Goal: Task Accomplishment & Management: Use online tool/utility

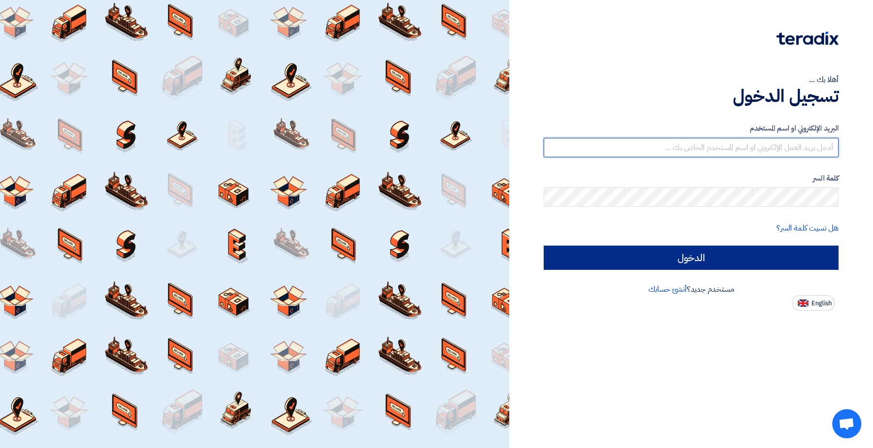
type input "[EMAIL_ADDRESS][DOMAIN_NAME]"
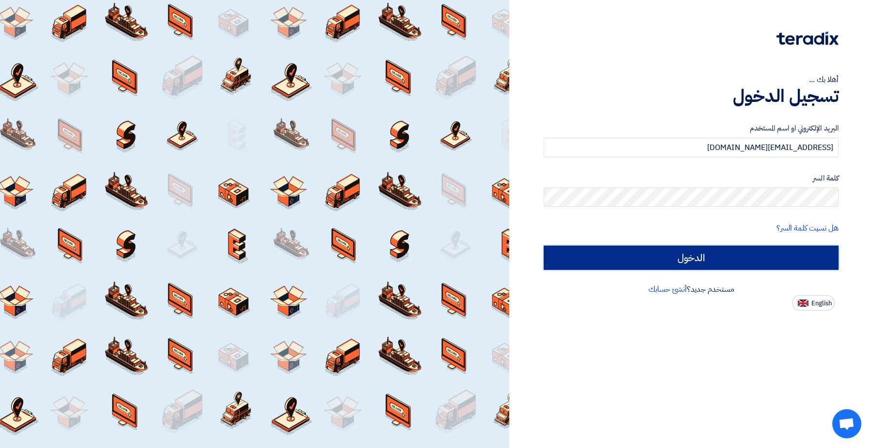
click at [624, 251] on input "الدخول" at bounding box center [691, 257] width 295 height 24
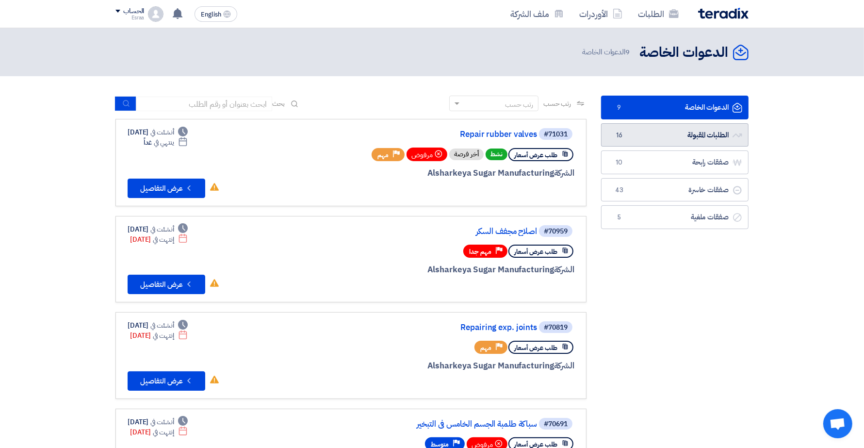
click at [677, 124] on link "الطلبات المقبولة الطلبات المقبولة 16" at bounding box center [674, 135] width 147 height 24
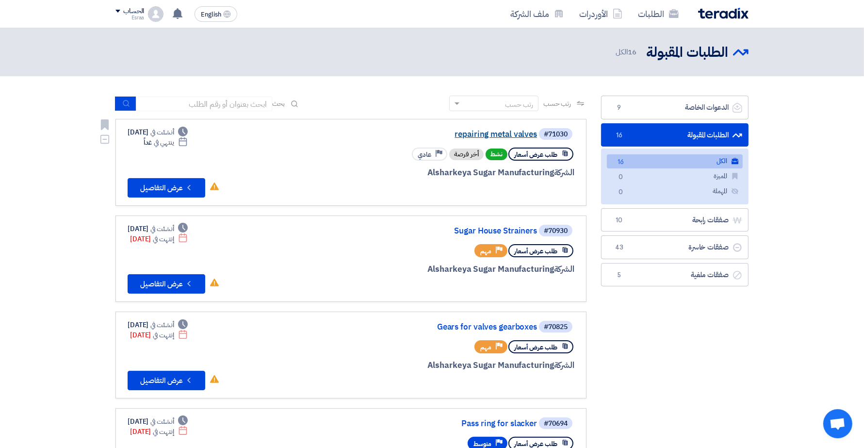
click at [486, 130] on link "repairing metal valves" at bounding box center [440, 134] width 194 height 9
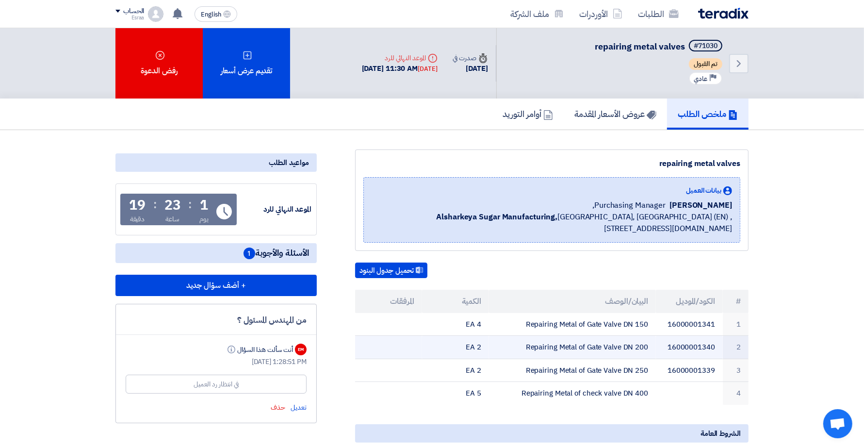
scroll to position [61, 0]
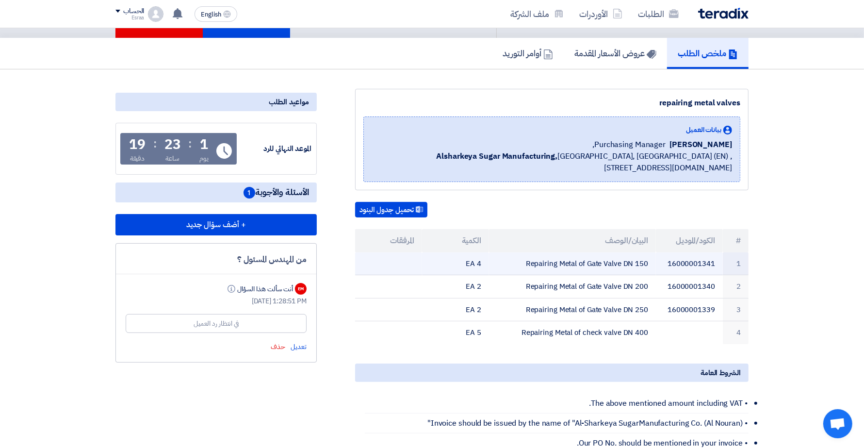
click at [654, 271] on td "Repairing Metal of Gate Valve DN 150" at bounding box center [572, 263] width 167 height 23
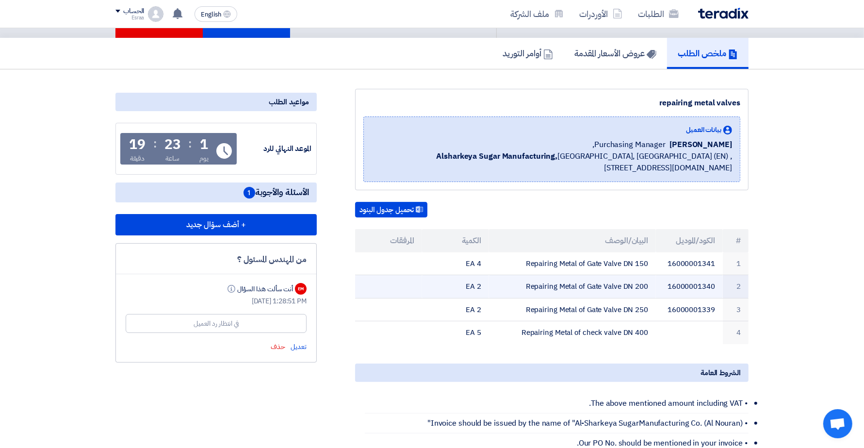
click at [644, 286] on td "Repairing Metal of Gate Valve DN 200" at bounding box center [572, 286] width 167 height 23
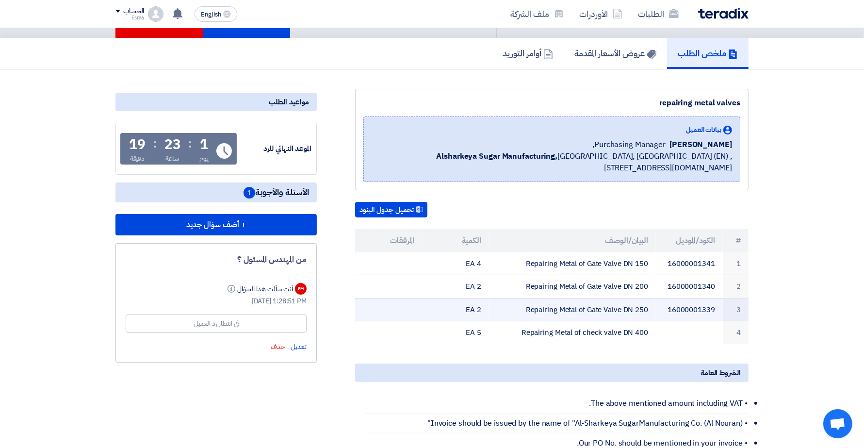
click at [630, 309] on td "Repairing Metal of Gate Valve DN 250" at bounding box center [572, 309] width 167 height 23
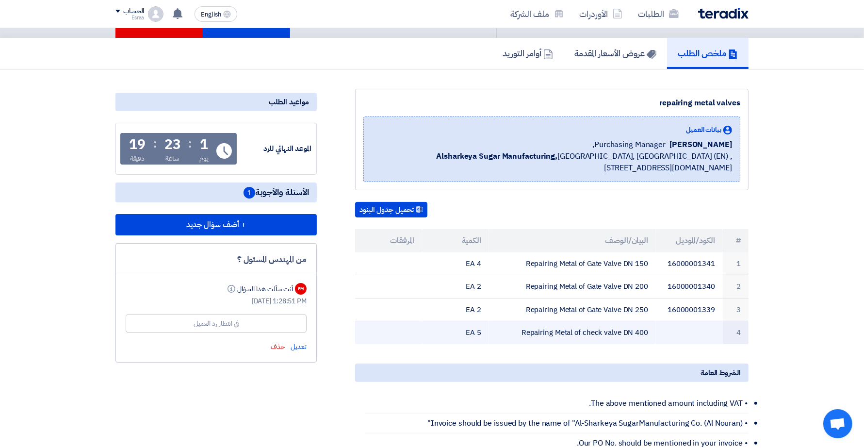
click at [634, 330] on td "Repairing Metal of check valve DN 400" at bounding box center [572, 332] width 167 height 23
drag, startPoint x: 656, startPoint y: 265, endPoint x: 646, endPoint y: 334, distance: 69.2
click at [646, 334] on tbody "1 16000001341 Repairing Metal of Gate Valve DN 150 4 EA 2 16000001340 Repairing…" at bounding box center [551, 298] width 393 height 92
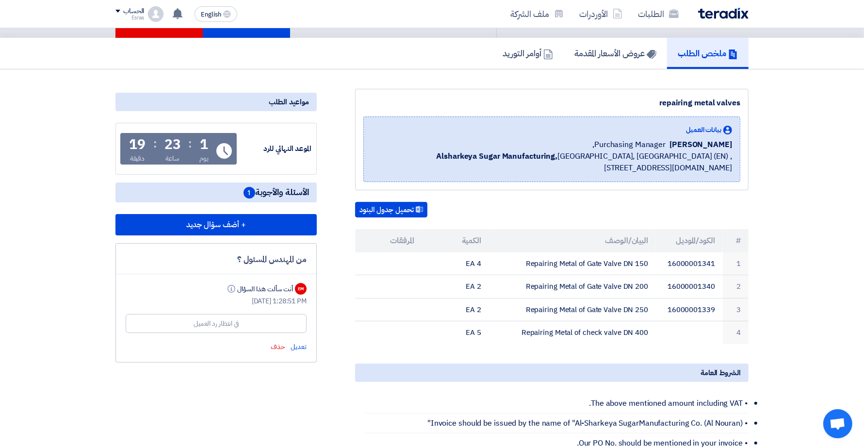
click at [852, 230] on section "repairing metal valves بيانات العميل [PERSON_NAME] Purchasing Manager, Alsharke…" at bounding box center [432, 394] width 864 height 650
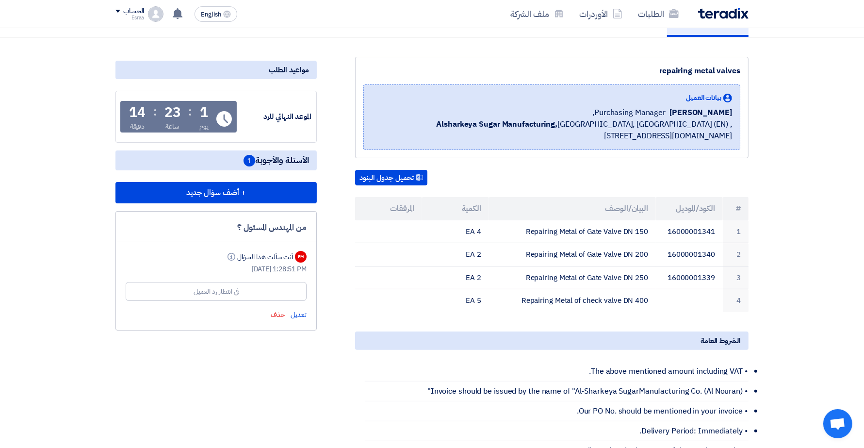
scroll to position [121, 0]
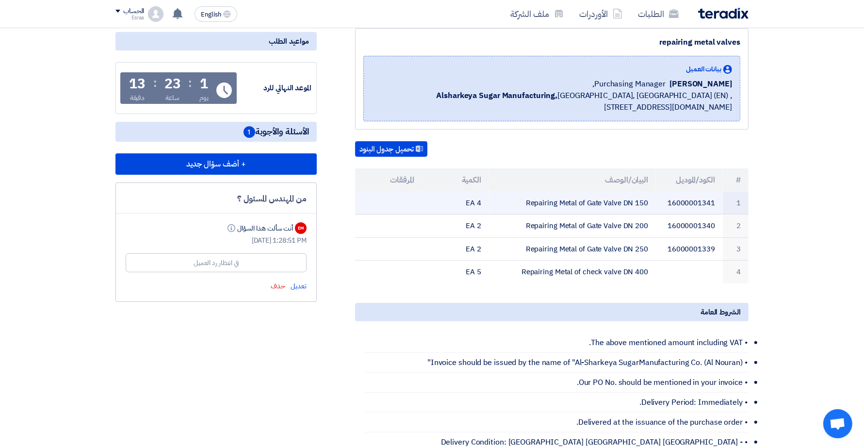
click at [621, 199] on td "Repairing Metal of Gate Valve DN 150" at bounding box center [572, 203] width 167 height 23
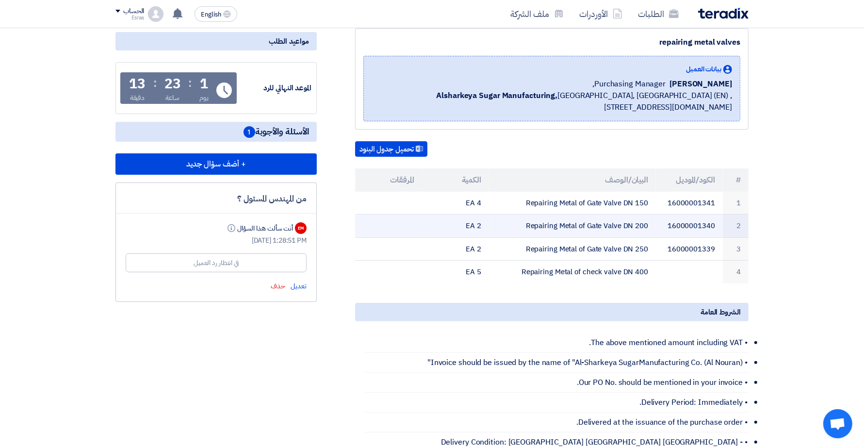
click at [603, 226] on td "Repairing Metal of Gate Valve DN 200" at bounding box center [572, 225] width 167 height 23
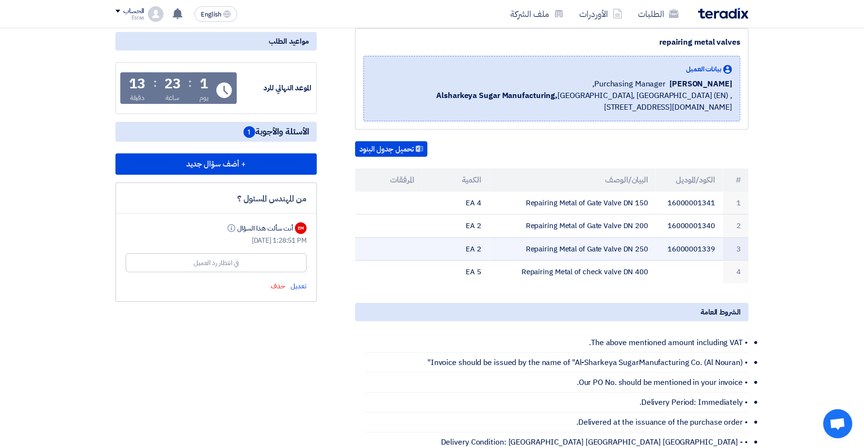
click at [622, 246] on td "Repairing Metal of Gate Valve DN 250" at bounding box center [572, 248] width 167 height 23
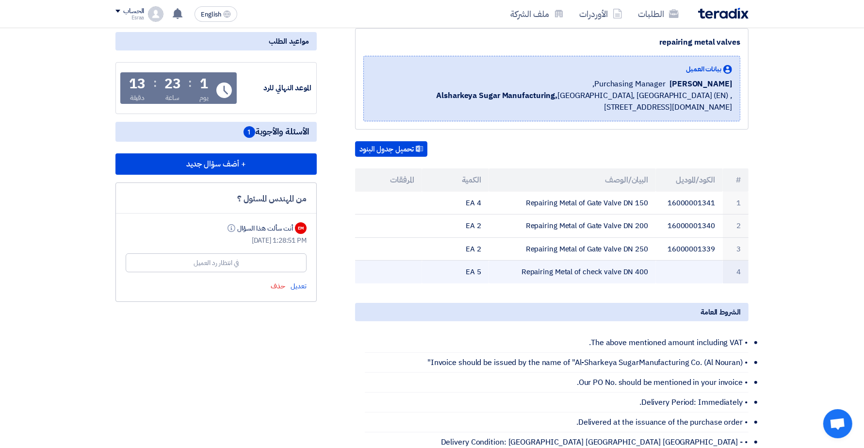
click at [628, 263] on td "Repairing Metal of check valve DN 400" at bounding box center [572, 272] width 167 height 23
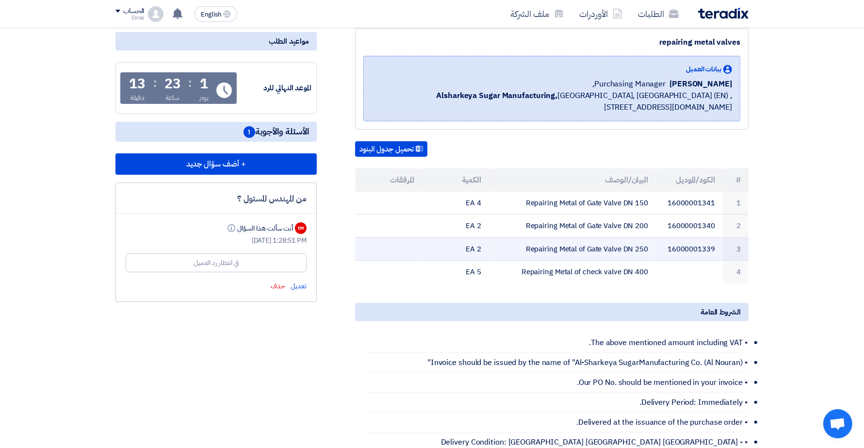
click at [631, 239] on td "Repairing Metal of Gate Valve DN 250" at bounding box center [572, 248] width 167 height 23
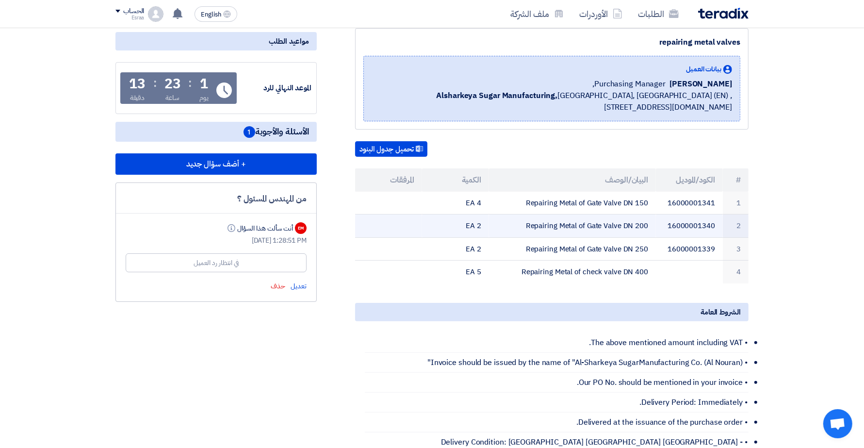
click at [632, 226] on td "Repairing Metal of Gate Valve DN 200" at bounding box center [572, 225] width 167 height 23
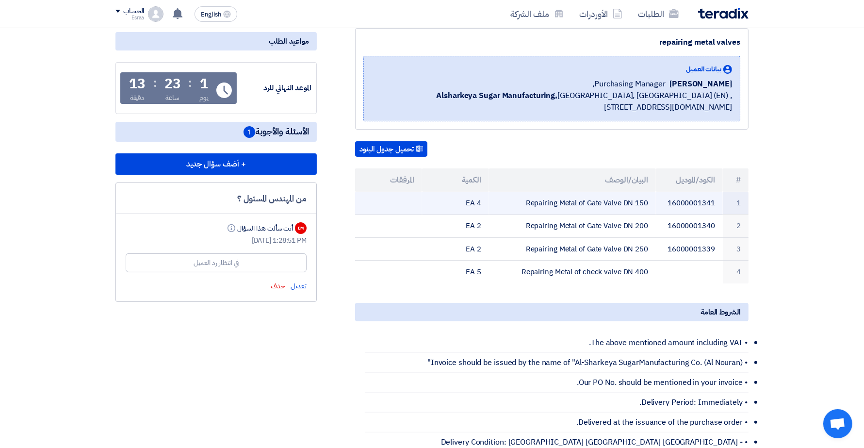
click at [635, 204] on td "Repairing Metal of Gate Valve DN 150" at bounding box center [572, 203] width 167 height 23
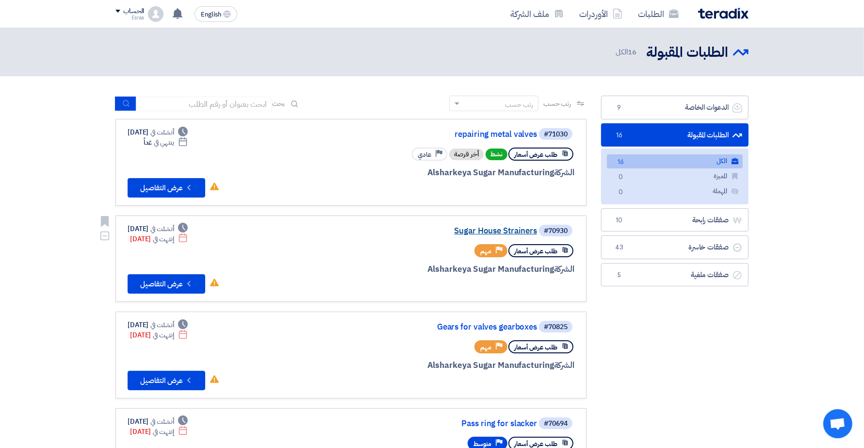
click at [474, 229] on link "Sugar House Strainers" at bounding box center [440, 231] width 194 height 9
click at [184, 181] on button "Check details عرض التفاصيل" at bounding box center [167, 187] width 78 height 19
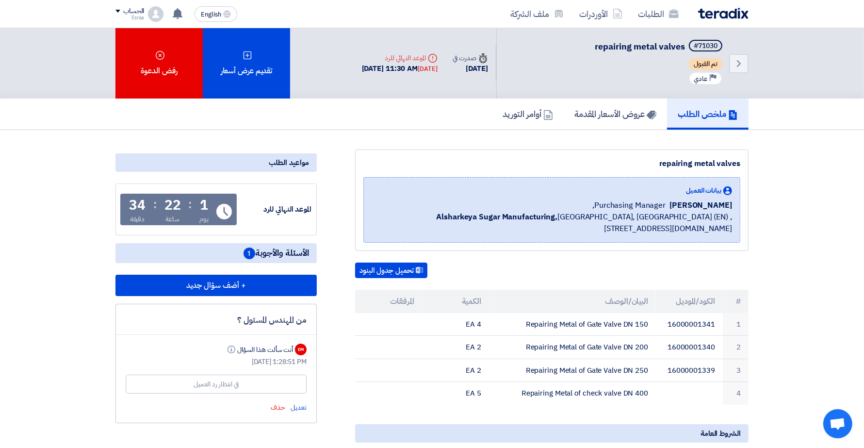
click at [848, 261] on section "repairing metal valves بيانات العميل [PERSON_NAME] Purchasing Manager, Alsharke…" at bounding box center [432, 455] width 864 height 650
